Goal: Information Seeking & Learning: Learn about a topic

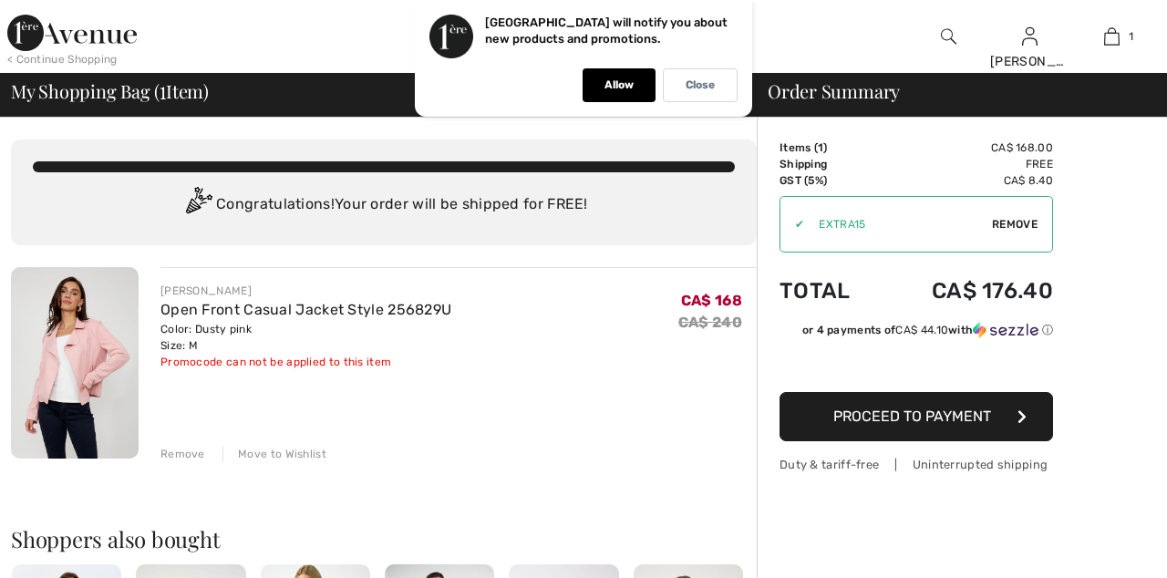
scroll to position [8, 0]
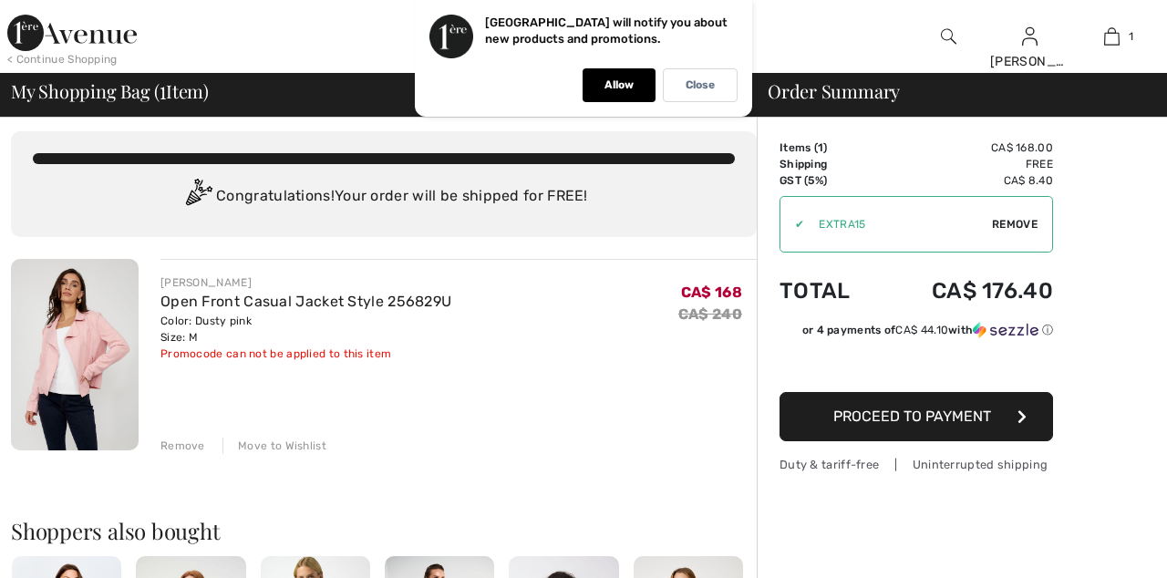
checkbox input "true"
click at [935, 20] on div at bounding box center [949, 36] width 82 height 73
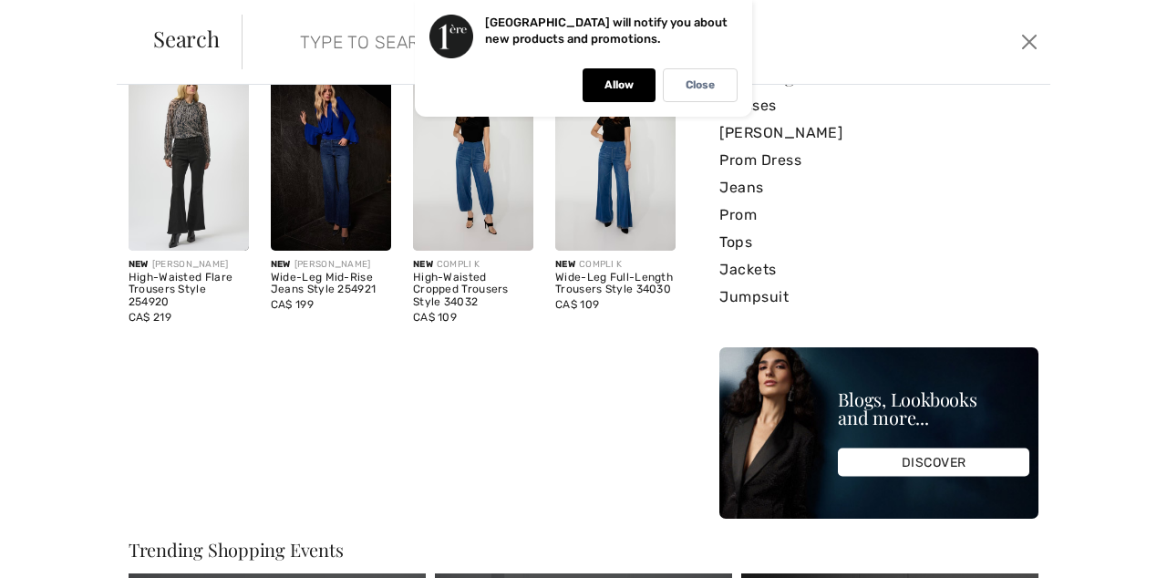
scroll to position [368, 0]
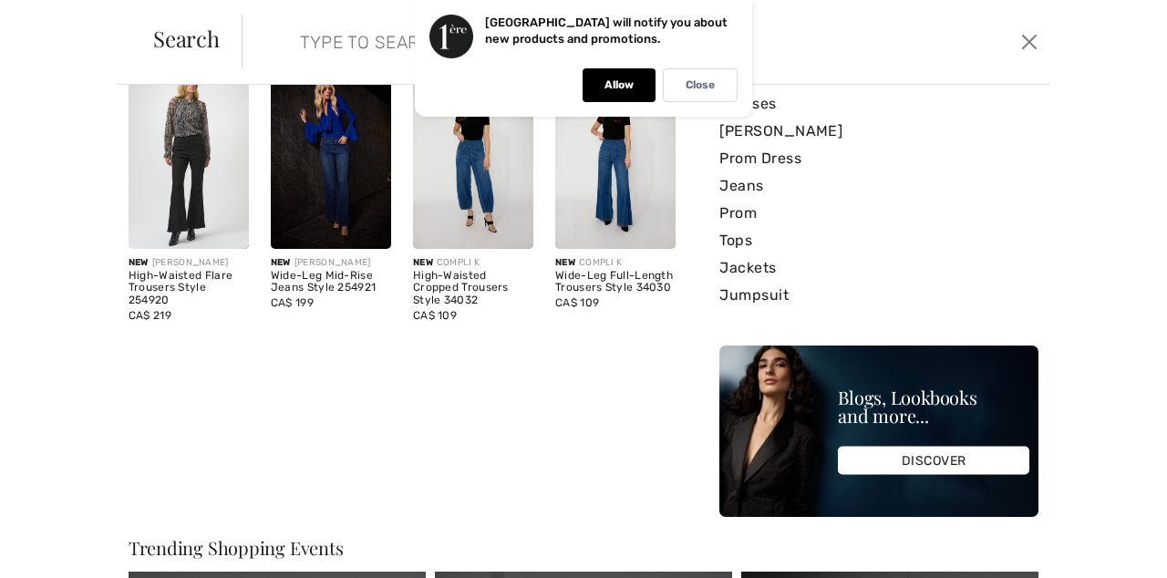
click at [348, 171] on img at bounding box center [331, 158] width 120 height 181
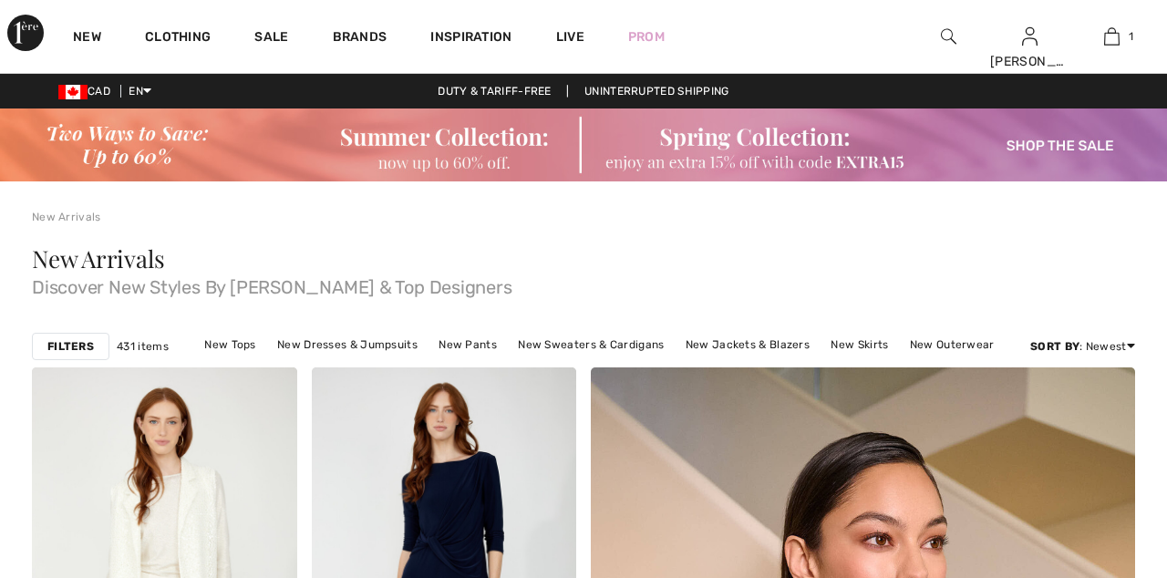
scroll to position [1326, 0]
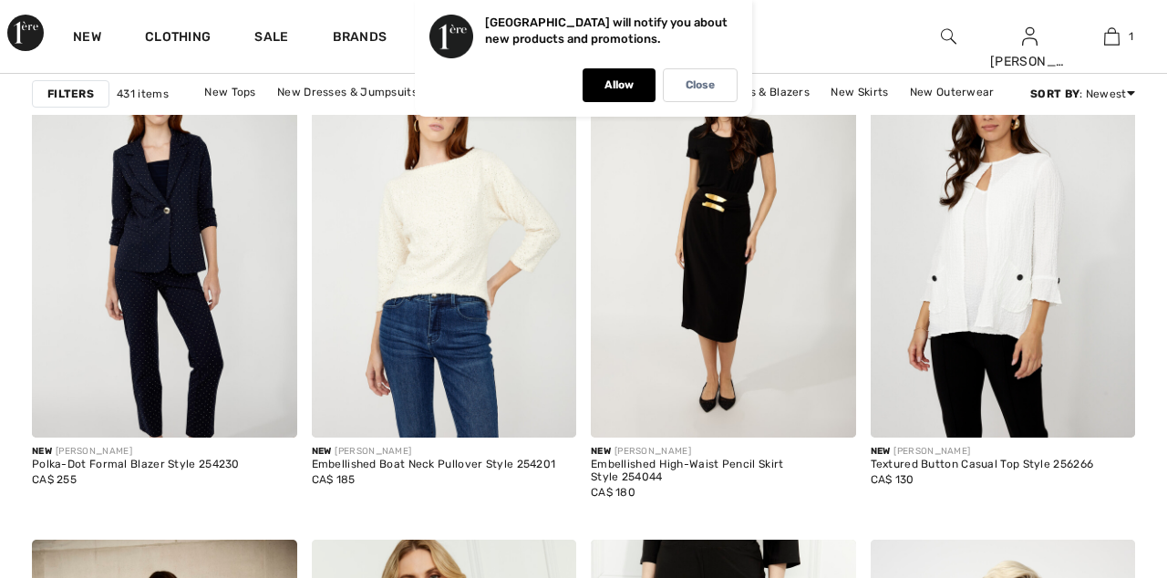
checkbox input "true"
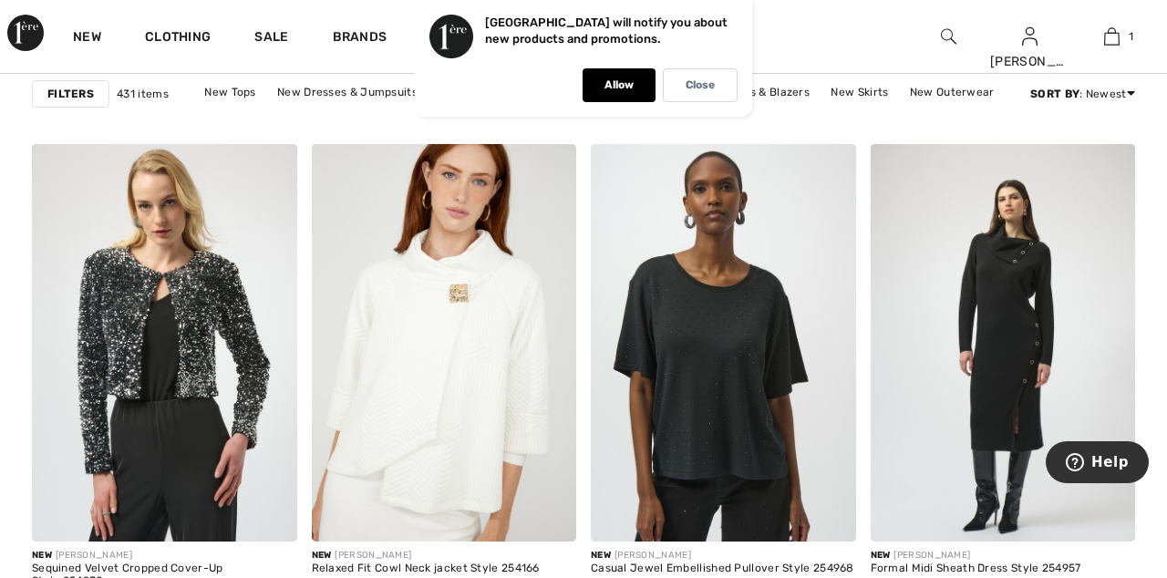
scroll to position [2996, 0]
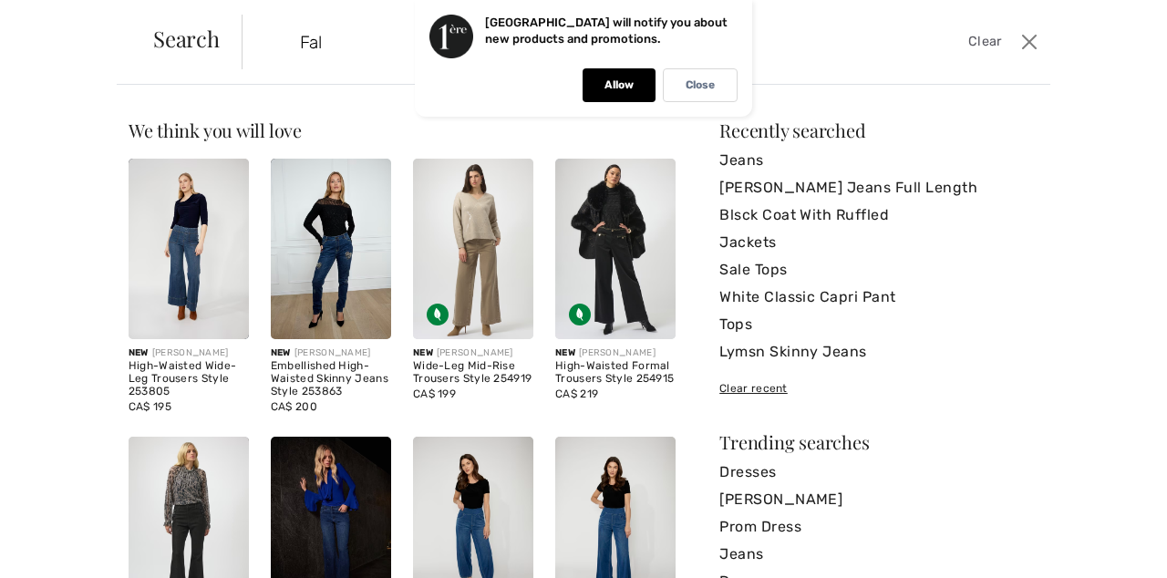
type input "Fall"
checkbox input "true"
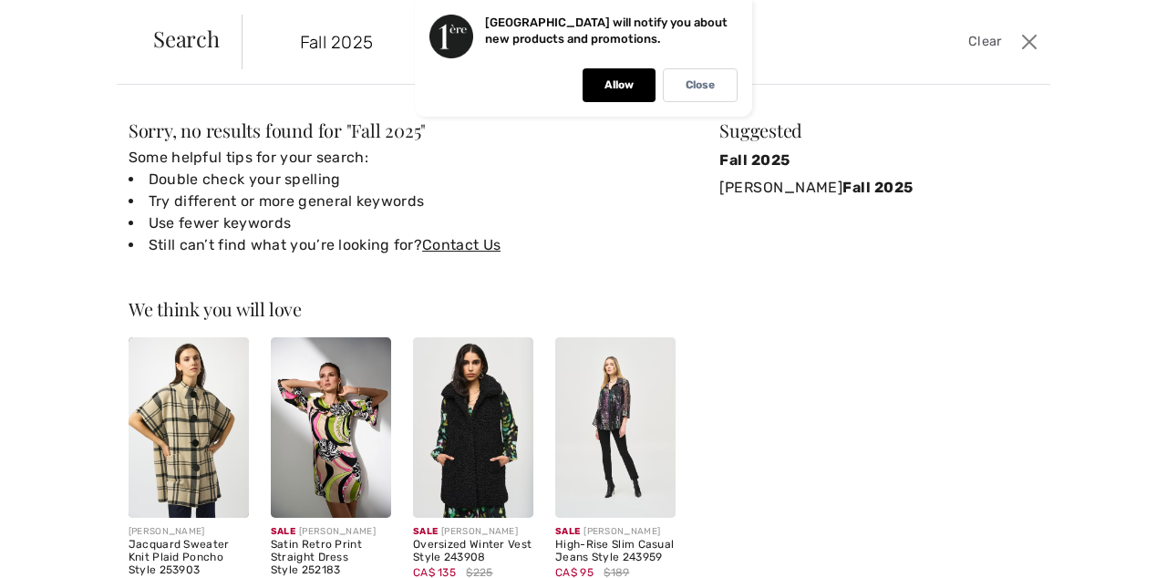
type input "Fall 2025"
click at [790, 161] on strong "Fall 2025" at bounding box center [755, 159] width 70 height 17
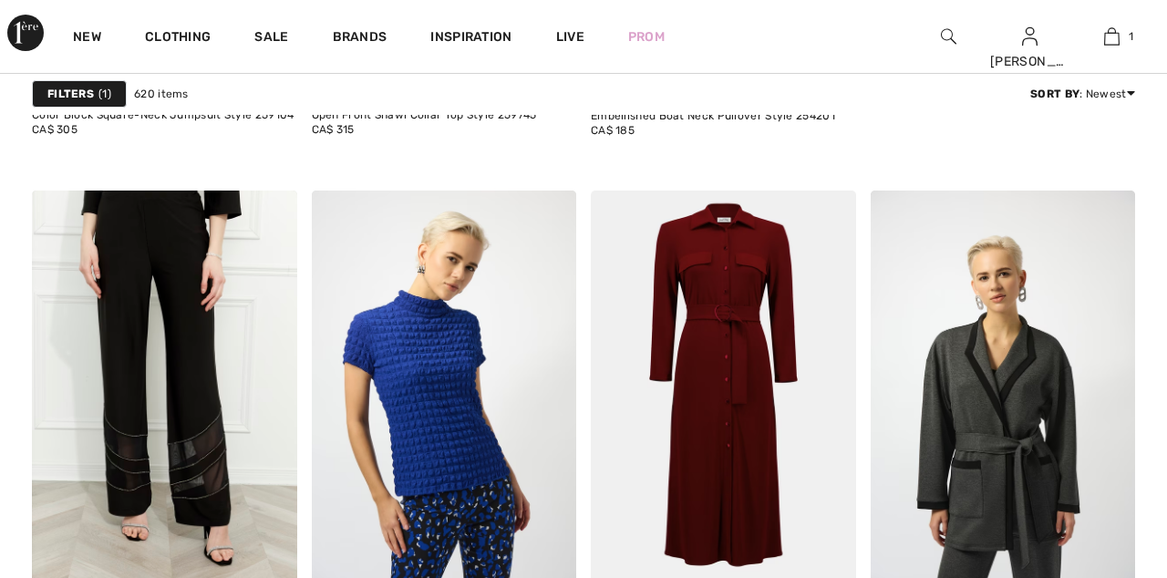
scroll to position [1083, 0]
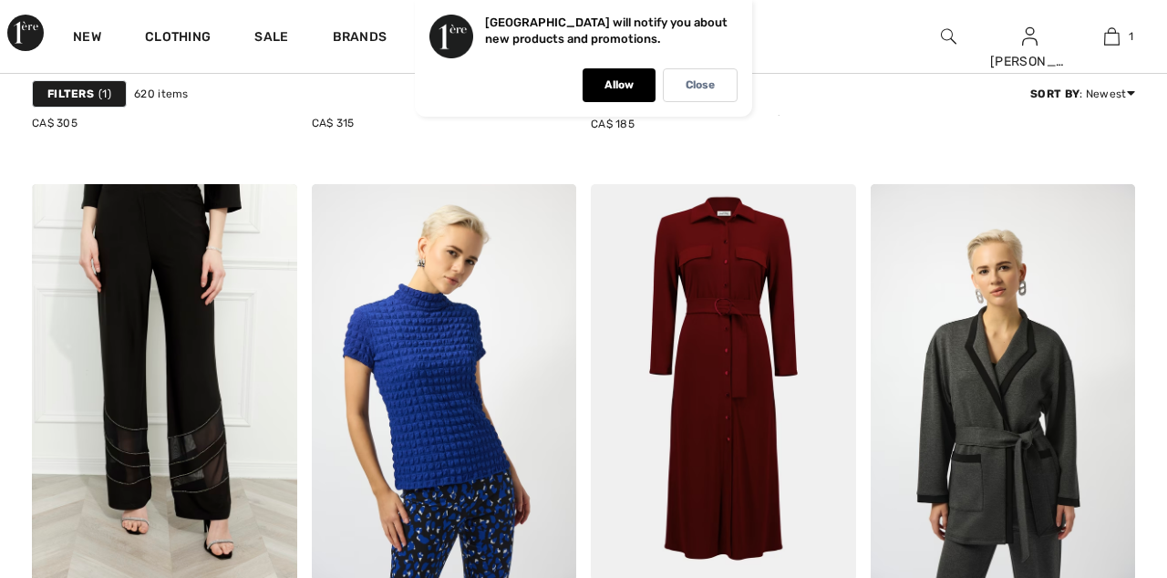
checkbox input "true"
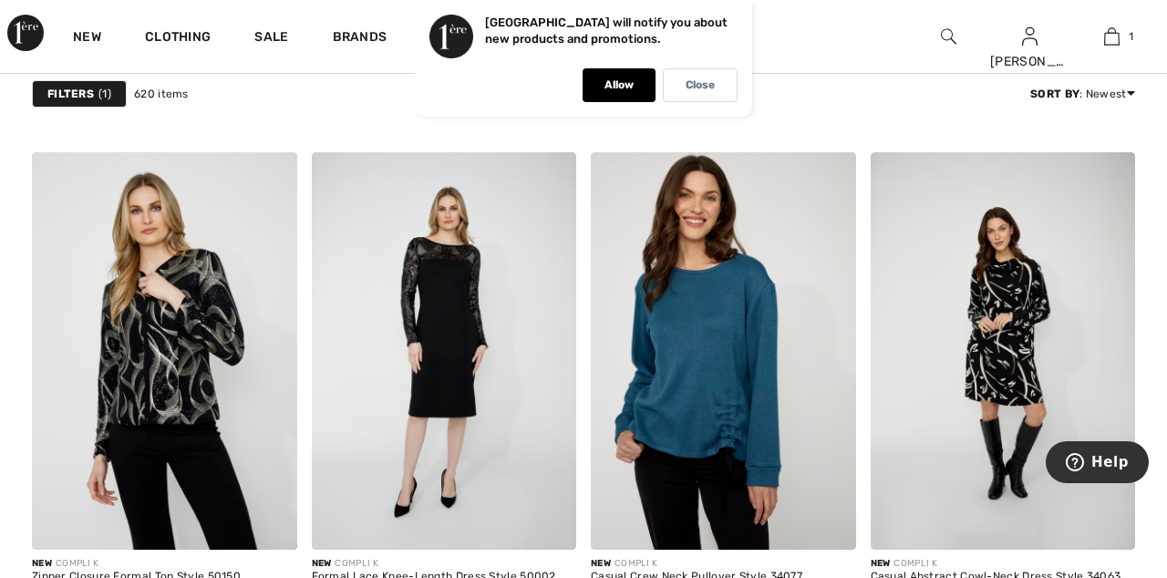
scroll to position [2306, 0]
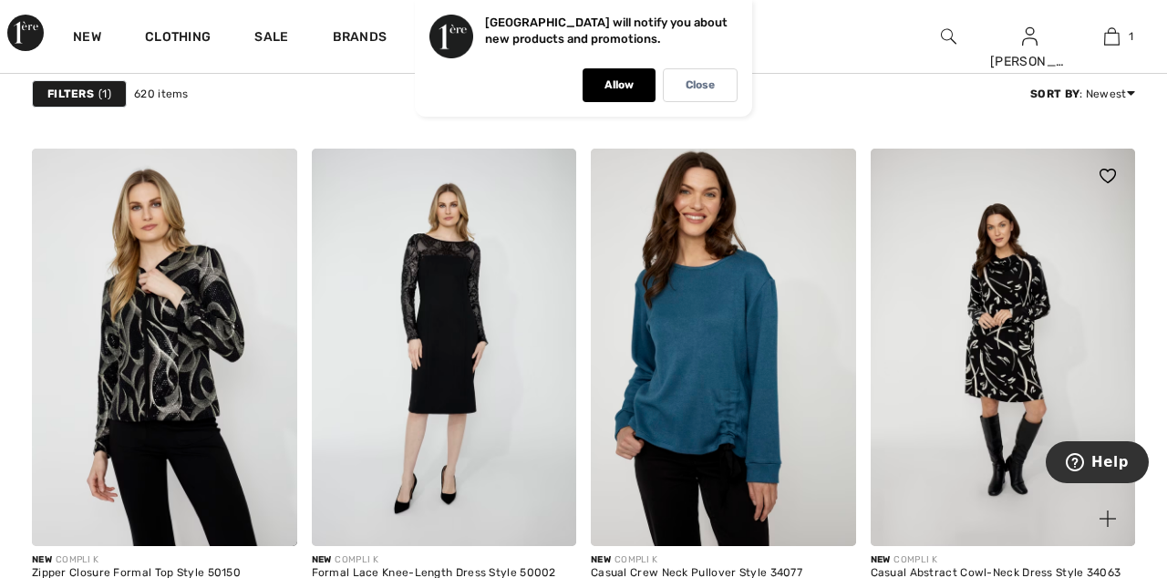
click at [1053, 351] on img at bounding box center [1003, 348] width 265 height 398
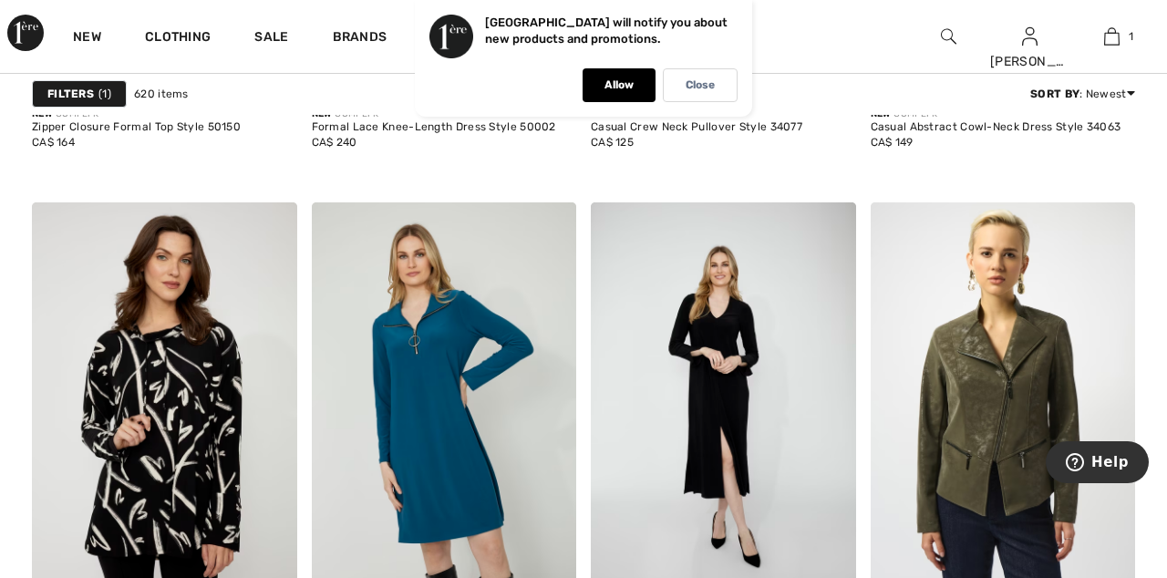
scroll to position [2755, 0]
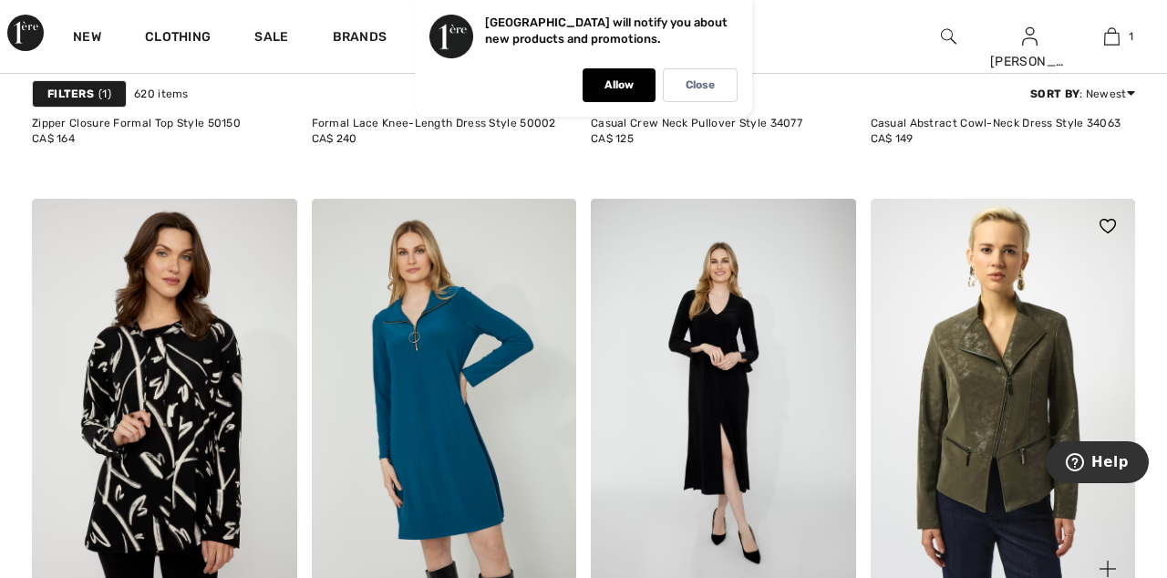
click at [1005, 439] on img at bounding box center [1003, 398] width 265 height 398
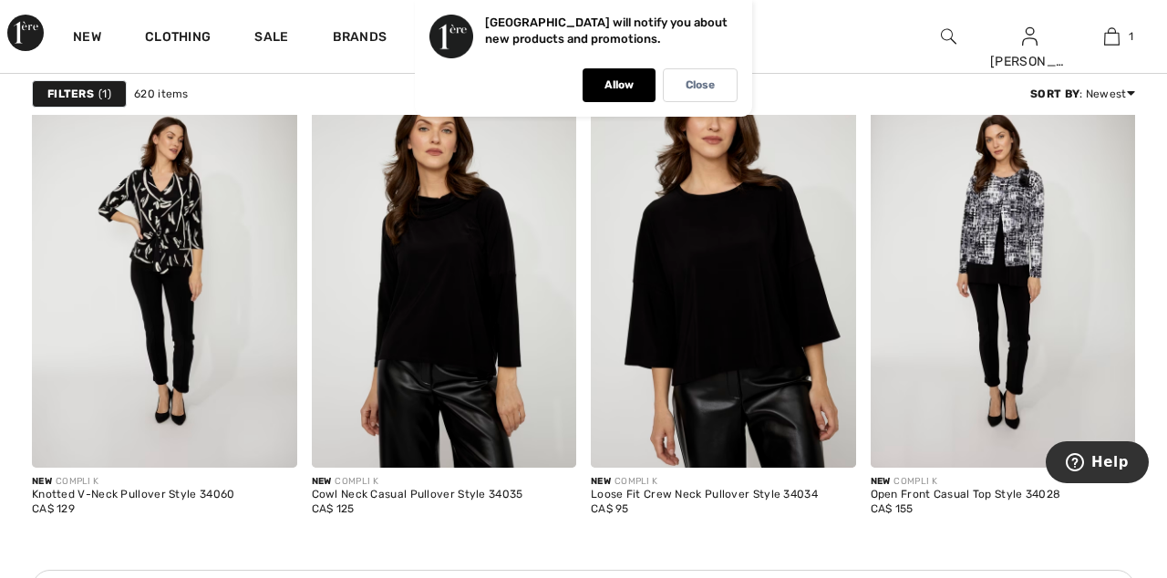
scroll to position [3379, 0]
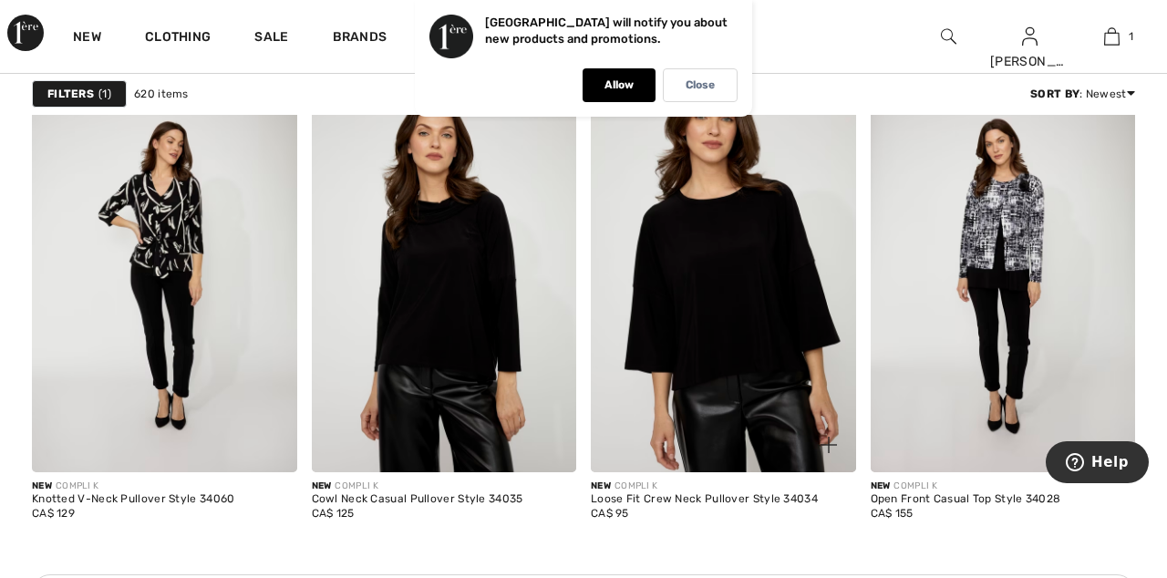
click at [730, 254] on img at bounding box center [723, 274] width 265 height 398
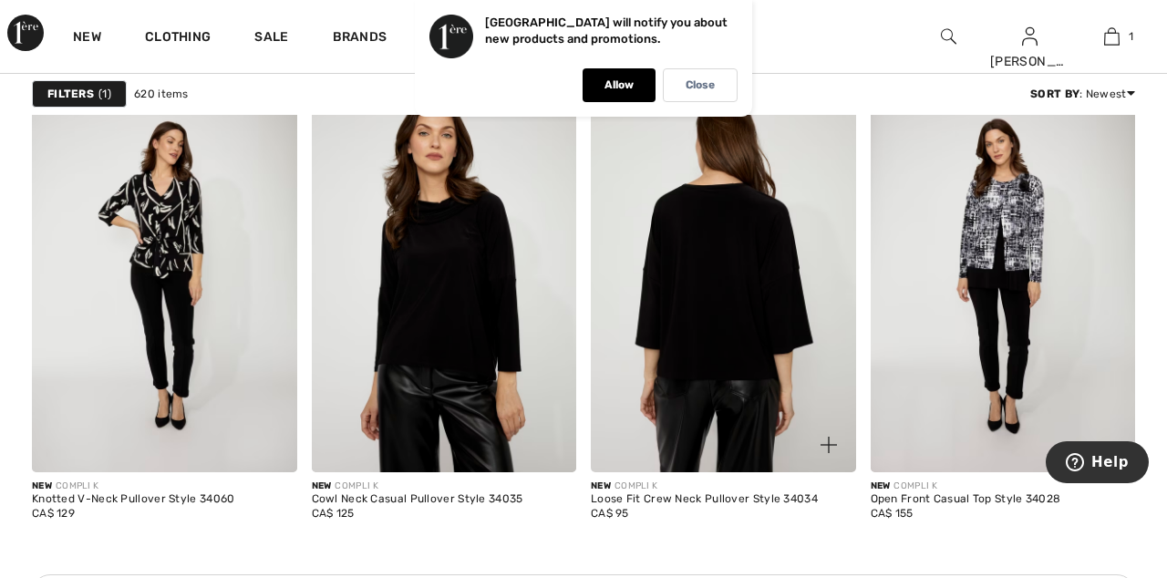
click at [691, 284] on img at bounding box center [723, 274] width 265 height 398
click at [693, 297] on img at bounding box center [723, 274] width 265 height 398
click at [688, 314] on img at bounding box center [723, 274] width 265 height 398
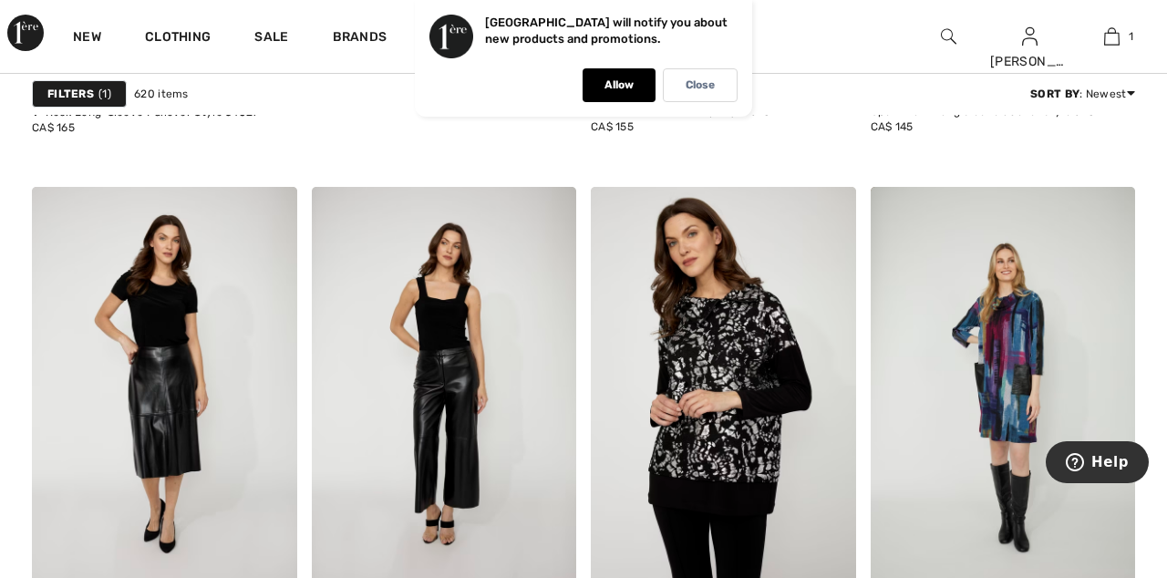
scroll to position [4956, 0]
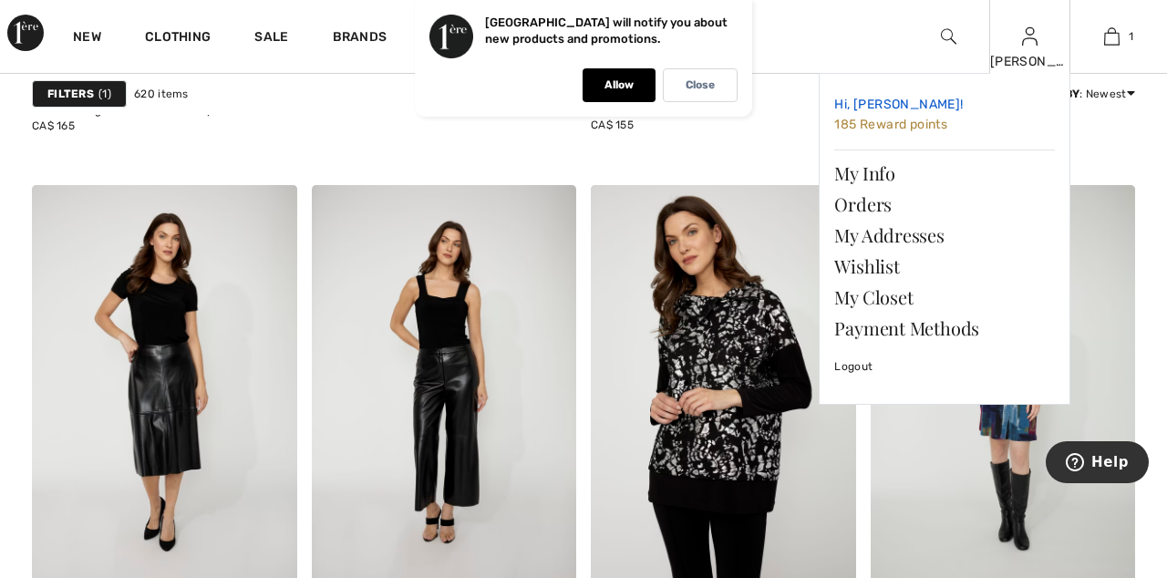
click at [862, 96] on link "Hi, Bonnie! 185 Reward points" at bounding box center [945, 115] width 221 height 54
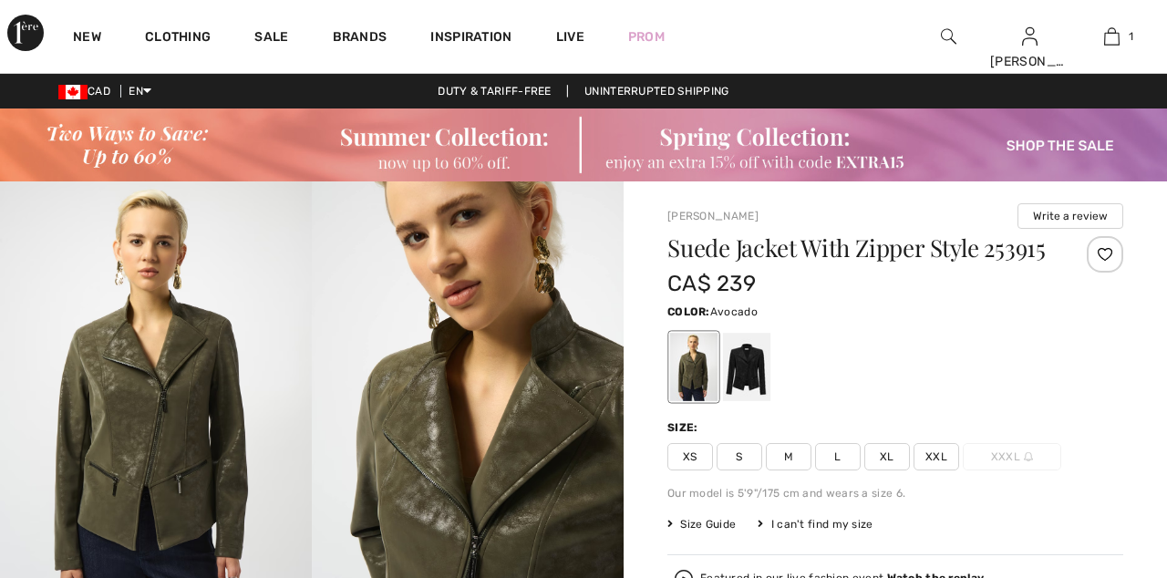
scroll to position [59, 0]
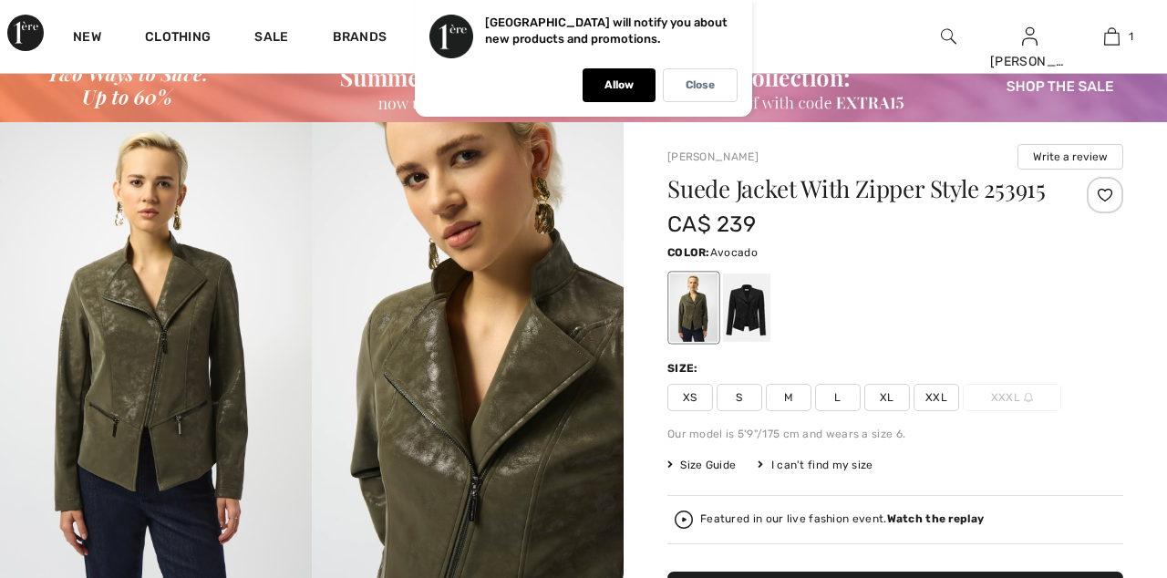
checkbox input "true"
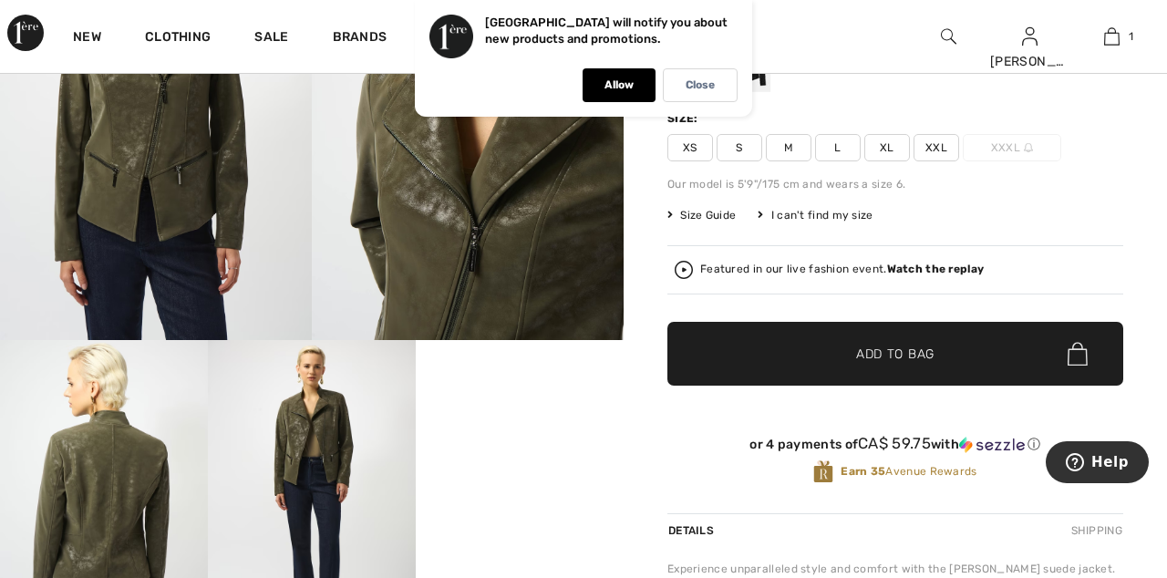
scroll to position [275, 0]
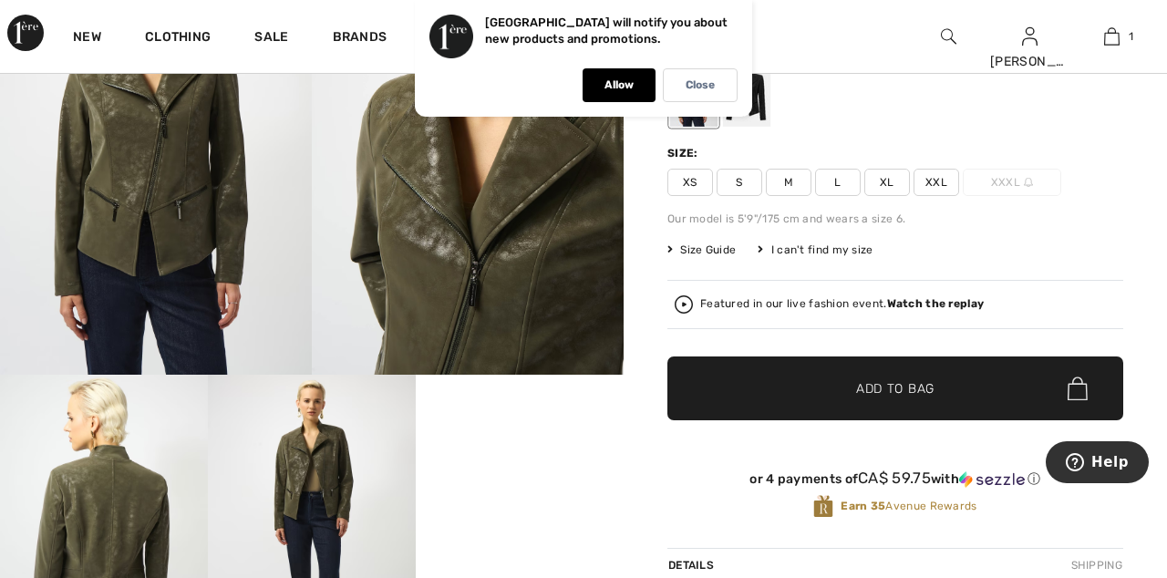
click at [751, 127] on div at bounding box center [746, 92] width 47 height 68
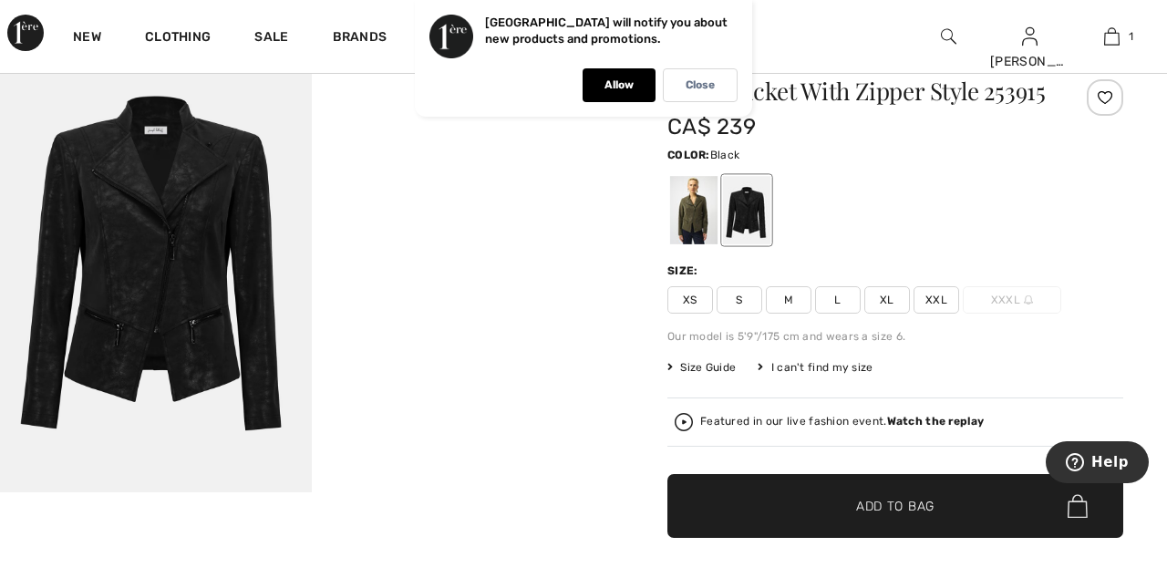
scroll to position [149, 0]
